Goal: Task Accomplishment & Management: Manage account settings

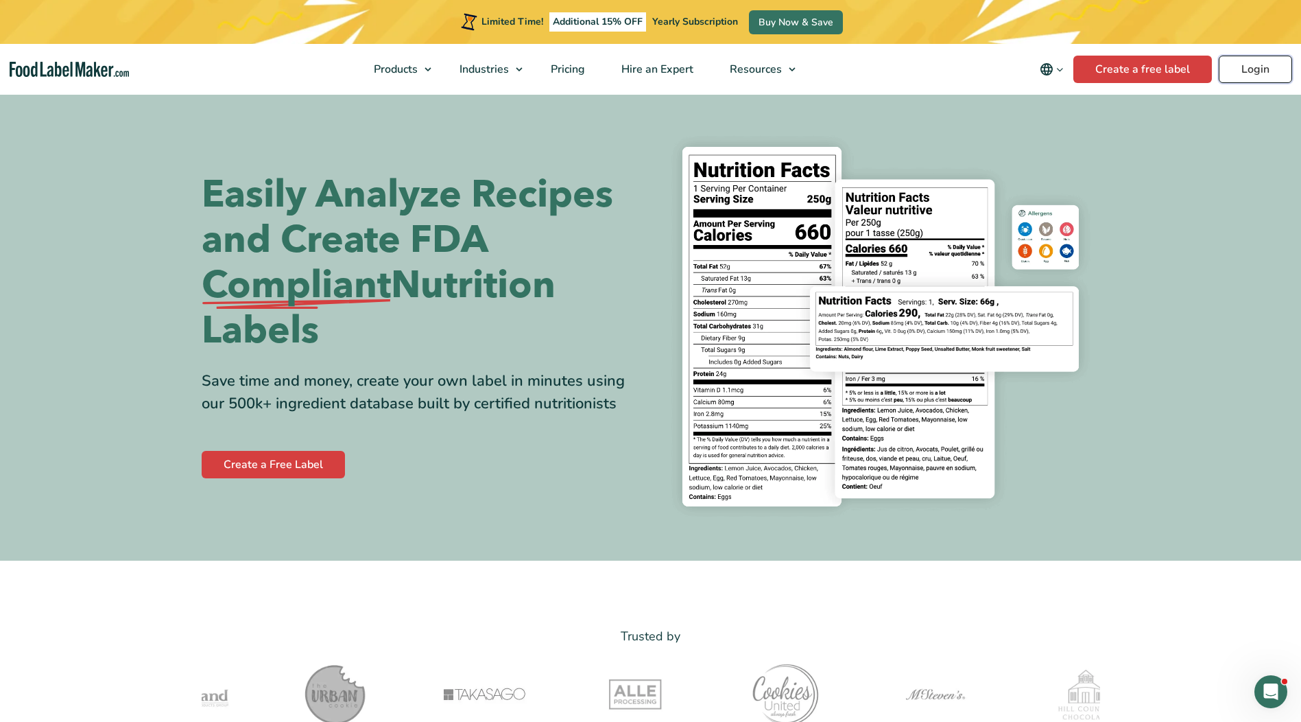
click at [1245, 71] on link "Login" at bounding box center [1255, 69] width 73 height 27
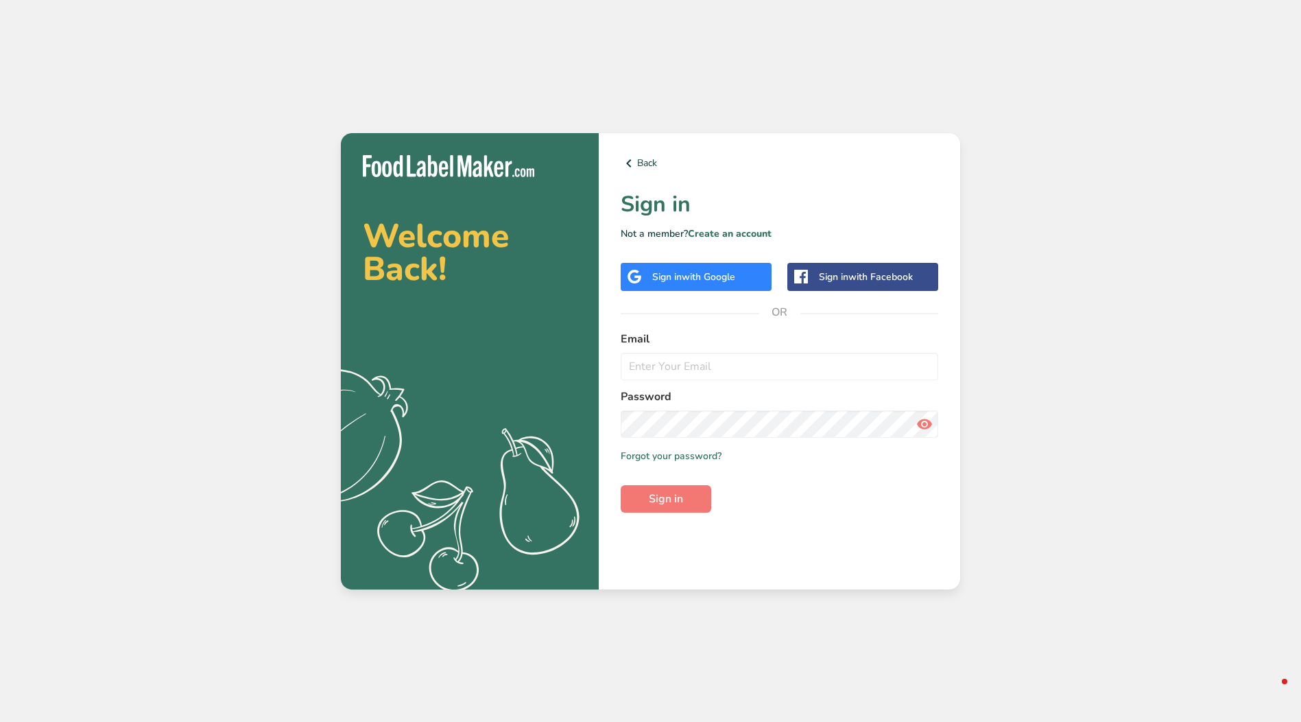
click at [716, 344] on label "Email" at bounding box center [780, 339] width 318 height 16
click at [718, 364] on input "email" at bounding box center [780, 366] width 318 height 27
type input "[EMAIL_ADDRESS][DOMAIN_NAME]"
